Goal: Information Seeking & Learning: Learn about a topic

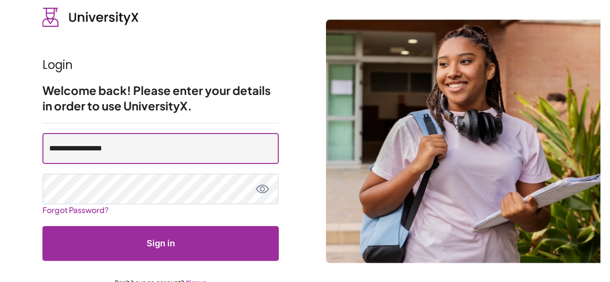
click at [139, 144] on input "**********" at bounding box center [160, 148] width 236 height 31
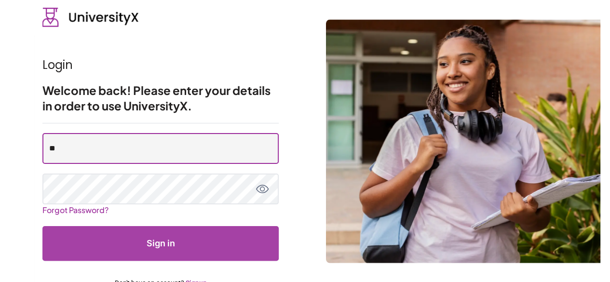
type input "**********"
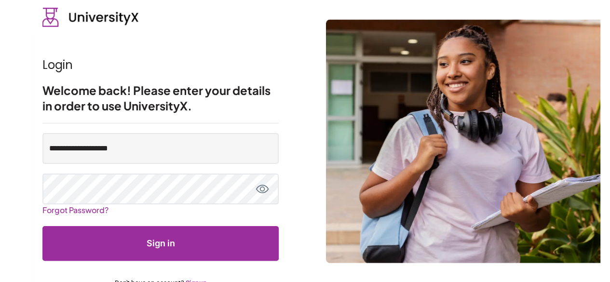
click at [170, 234] on button "Sign in" at bounding box center [160, 243] width 236 height 35
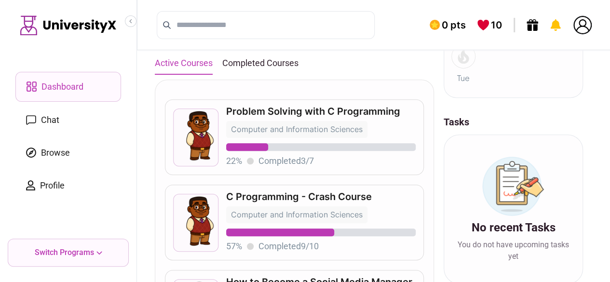
scroll to position [176, 0]
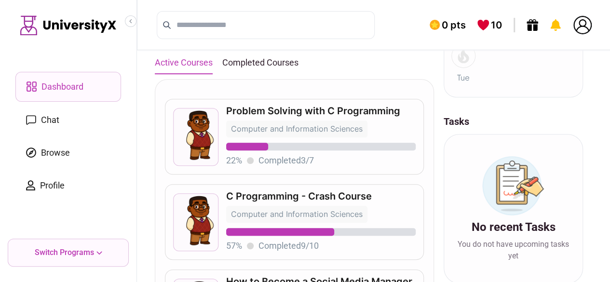
click at [354, 195] on p "C Programming - Crash Course" at bounding box center [320, 196] width 189 height 10
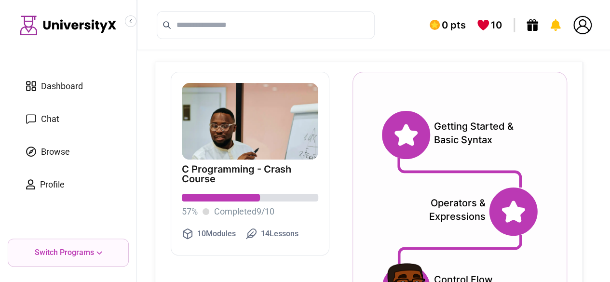
click at [406, 139] on icon at bounding box center [405, 135] width 23 height 22
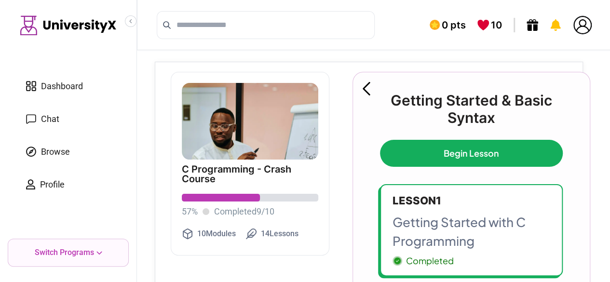
click at [447, 204] on p "Lesson 1" at bounding box center [471, 201] width 158 height 16
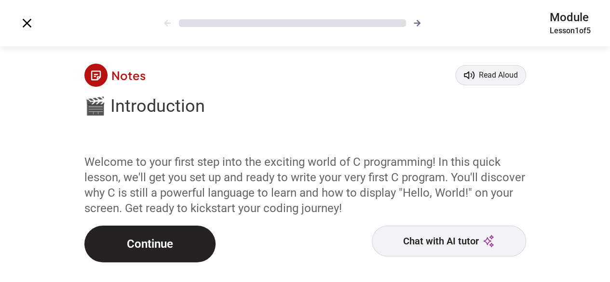
click at [146, 232] on button "Continue" at bounding box center [149, 244] width 131 height 37
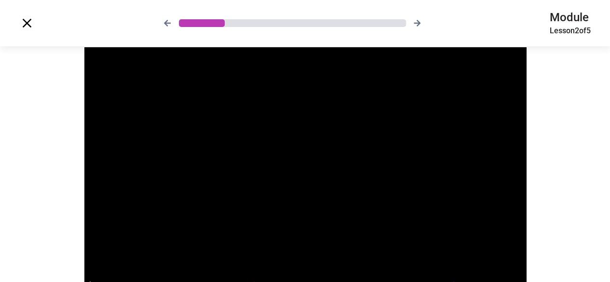
scroll to position [132, 0]
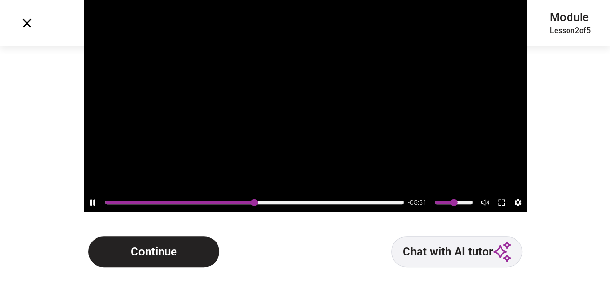
click at [91, 205] on icon at bounding box center [92, 202] width 5 height 7
type input "***"
click at [137, 247] on button "Continue" at bounding box center [153, 251] width 131 height 31
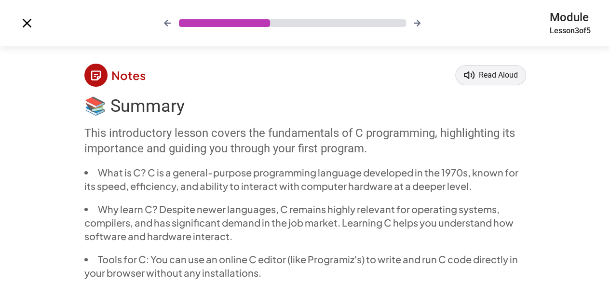
scroll to position [105, 0]
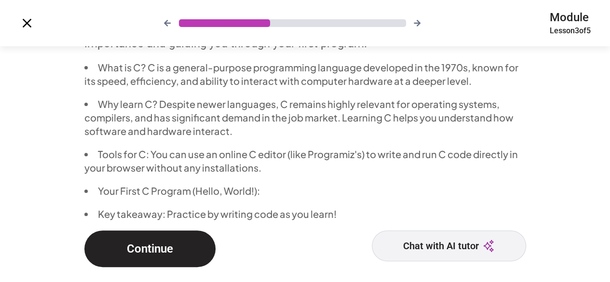
click at [151, 240] on button "Continue" at bounding box center [149, 248] width 131 height 37
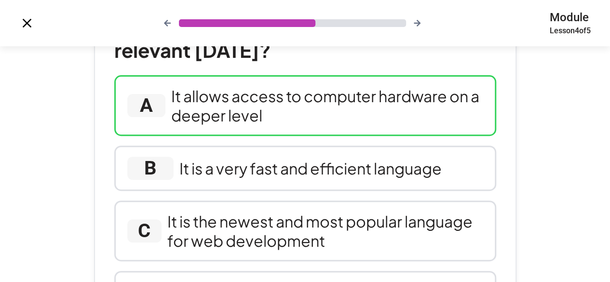
click at [256, 87] on div "It allows access to computer hardware on a deeper level" at bounding box center [327, 105] width 312 height 39
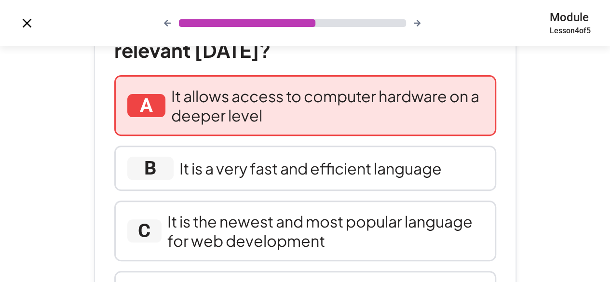
scroll to position [285, 0]
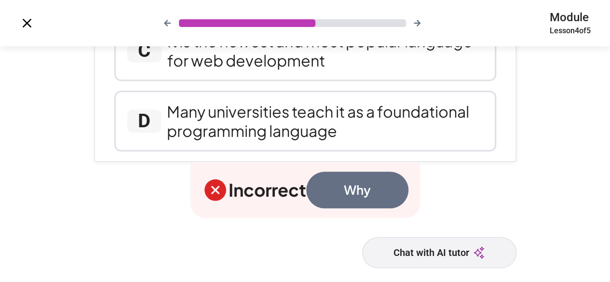
click at [389, 192] on button "Why" at bounding box center [357, 190] width 102 height 37
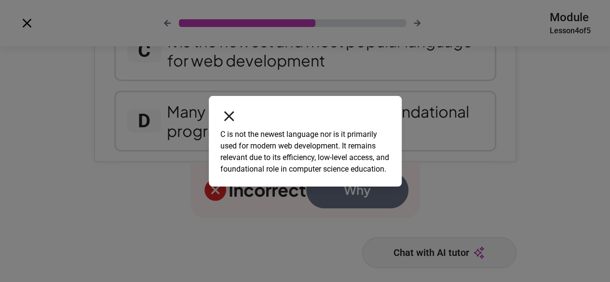
click at [231, 111] on icon at bounding box center [229, 116] width 10 height 10
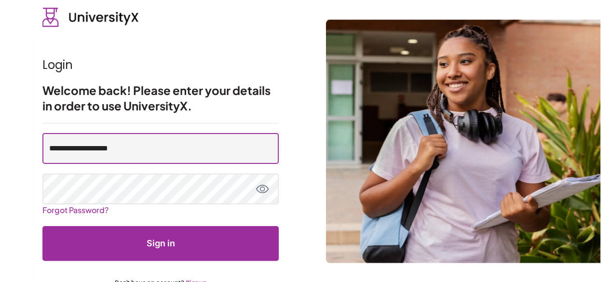
click at [177, 154] on input "**********" at bounding box center [160, 148] width 236 height 31
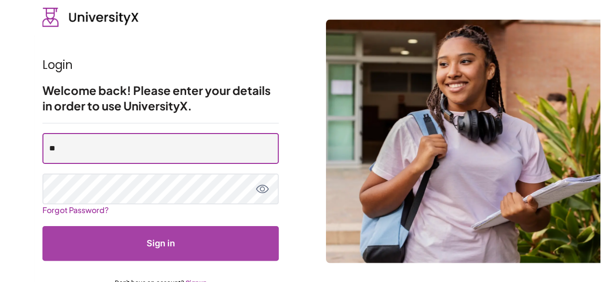
type input "**********"
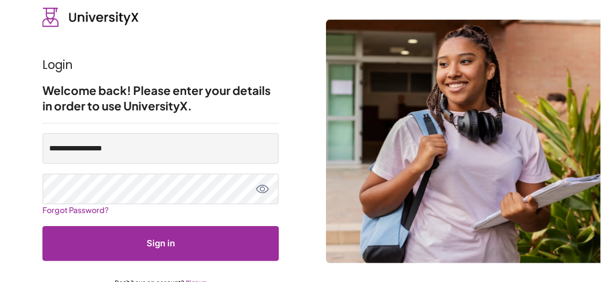
click at [184, 243] on button "Sign in" at bounding box center [160, 243] width 236 height 35
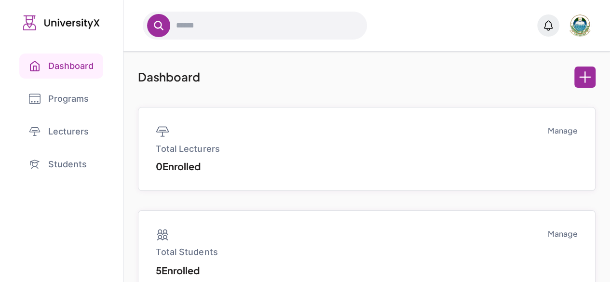
click at [52, 95] on link "Programs" at bounding box center [61, 98] width 84 height 25
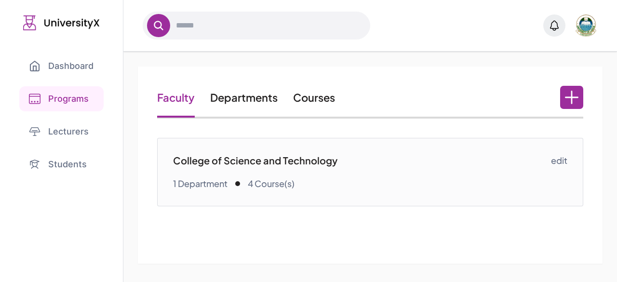
click at [64, 171] on link "Students" at bounding box center [61, 164] width 84 height 25
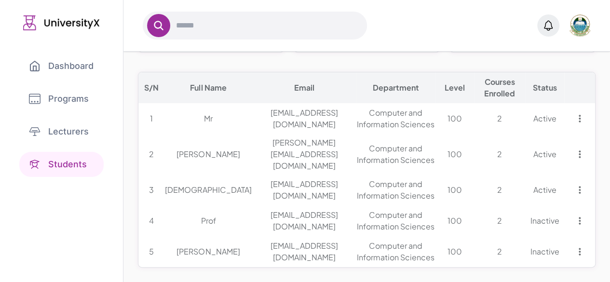
scroll to position [0, 38]
click at [581, 115] on icon at bounding box center [580, 119] width 8 height 8
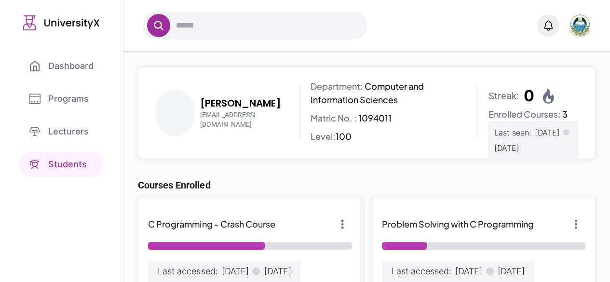
scroll to position [167, 0]
